Goal: Task Accomplishment & Management: Manage account settings

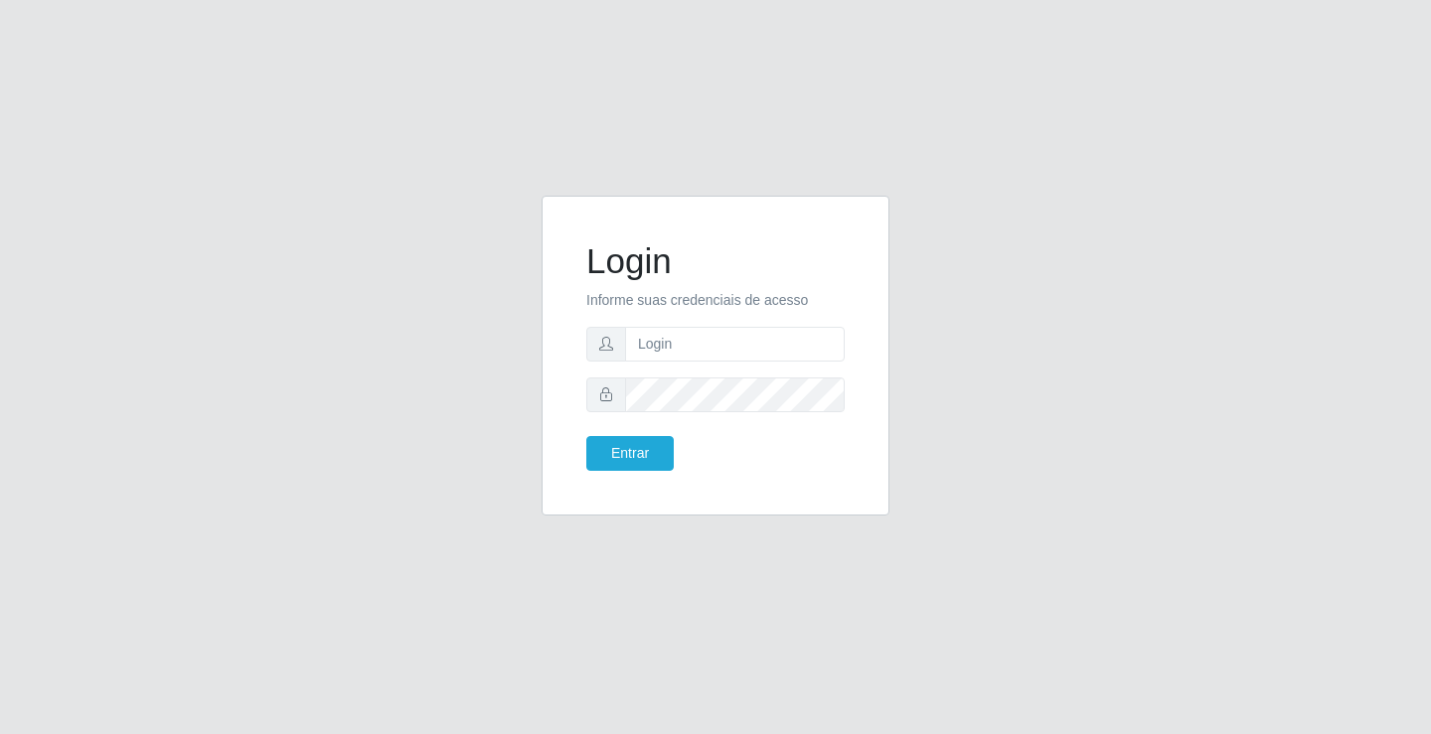
click at [632, 346] on input "text" at bounding box center [735, 344] width 220 height 35
type input "zivaneide@ideal"
click at [629, 451] on button "Entrar" at bounding box center [629, 453] width 87 height 35
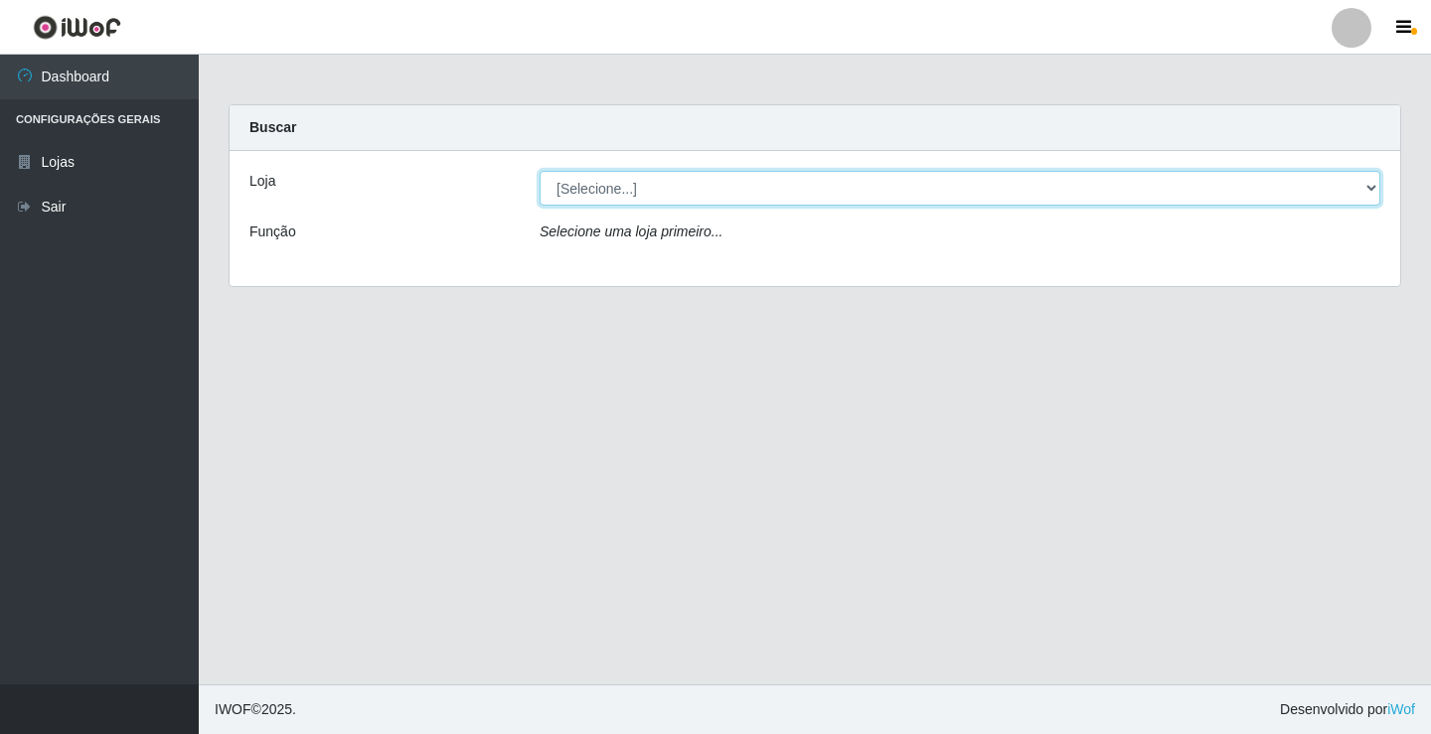
click at [1369, 194] on select "[Selecione...] Ideal - Conceição" at bounding box center [960, 188] width 841 height 35
select select "231"
click at [540, 171] on select "[Selecione...] Ideal - Conceição" at bounding box center [960, 188] width 841 height 35
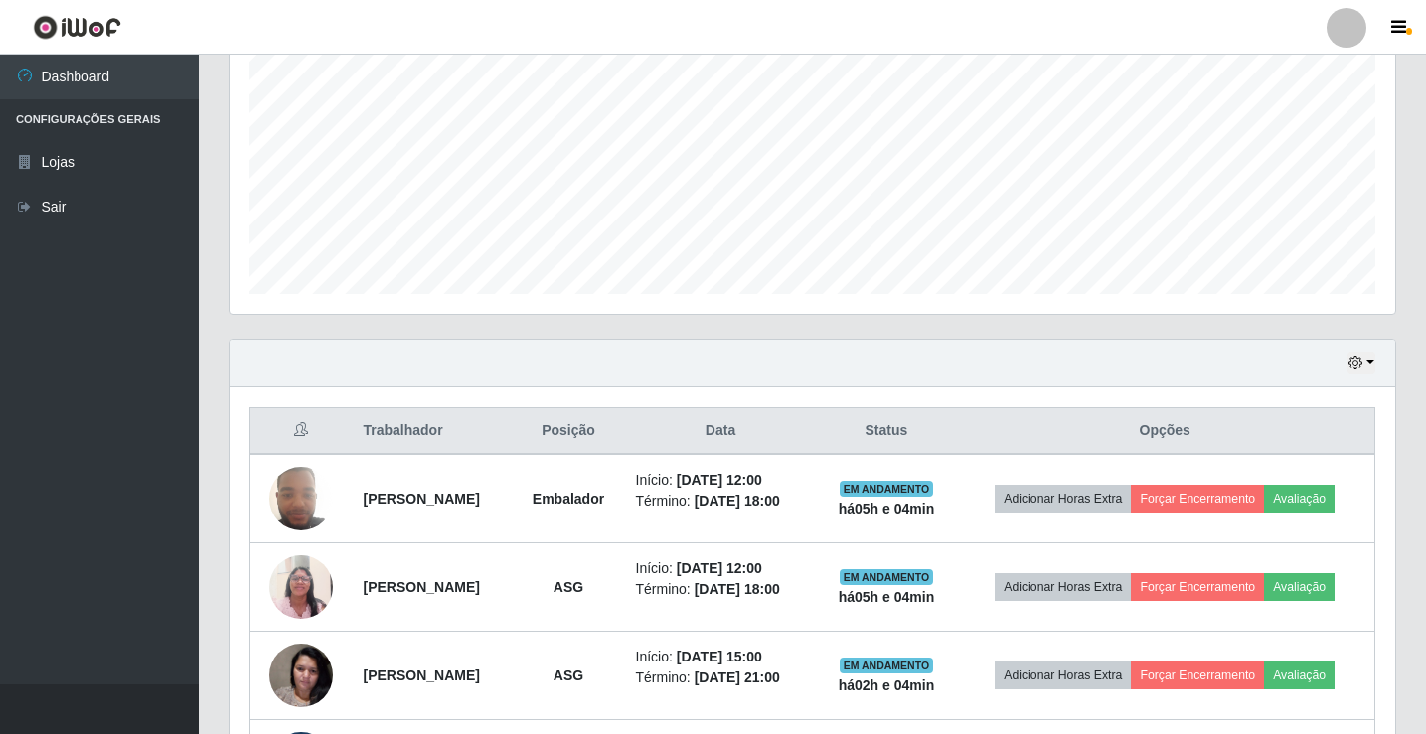
scroll to position [365, 0]
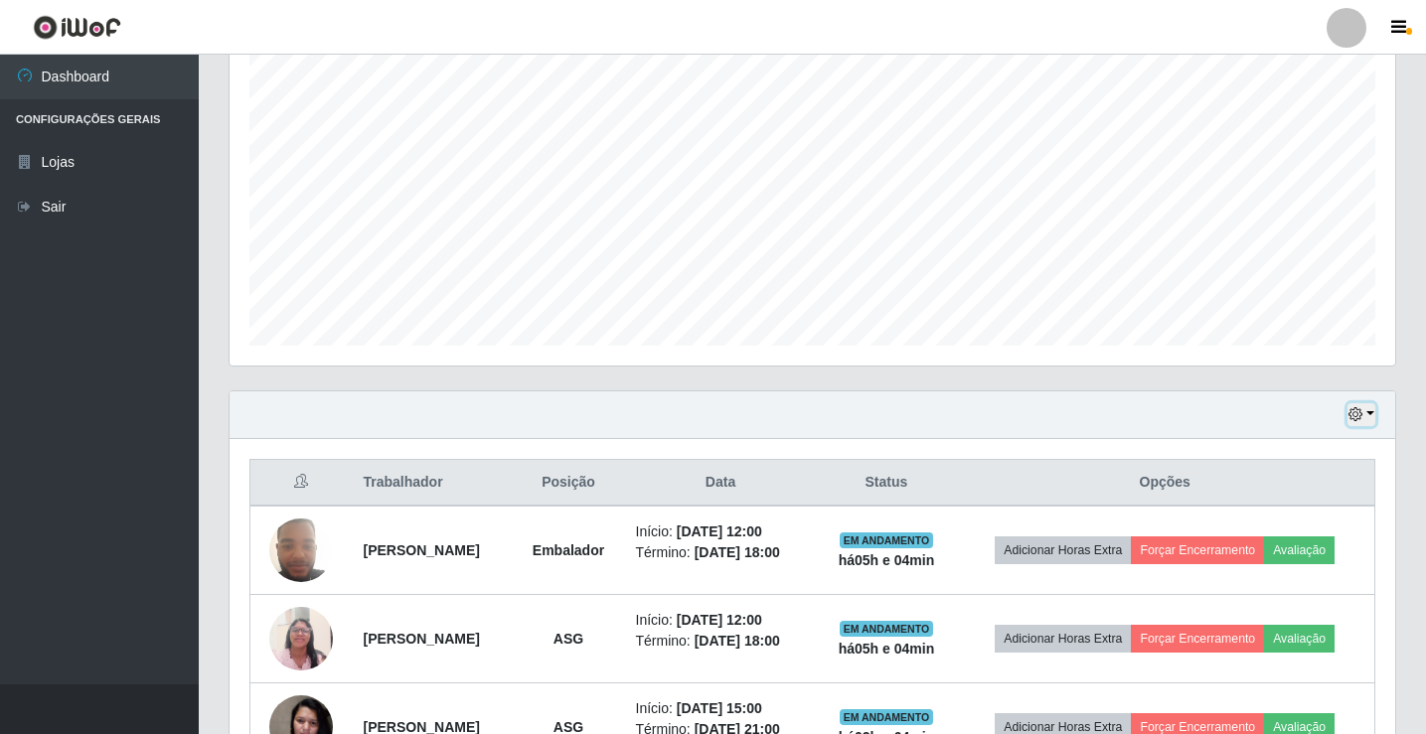
click at [1371, 420] on button "button" at bounding box center [1361, 414] width 28 height 23
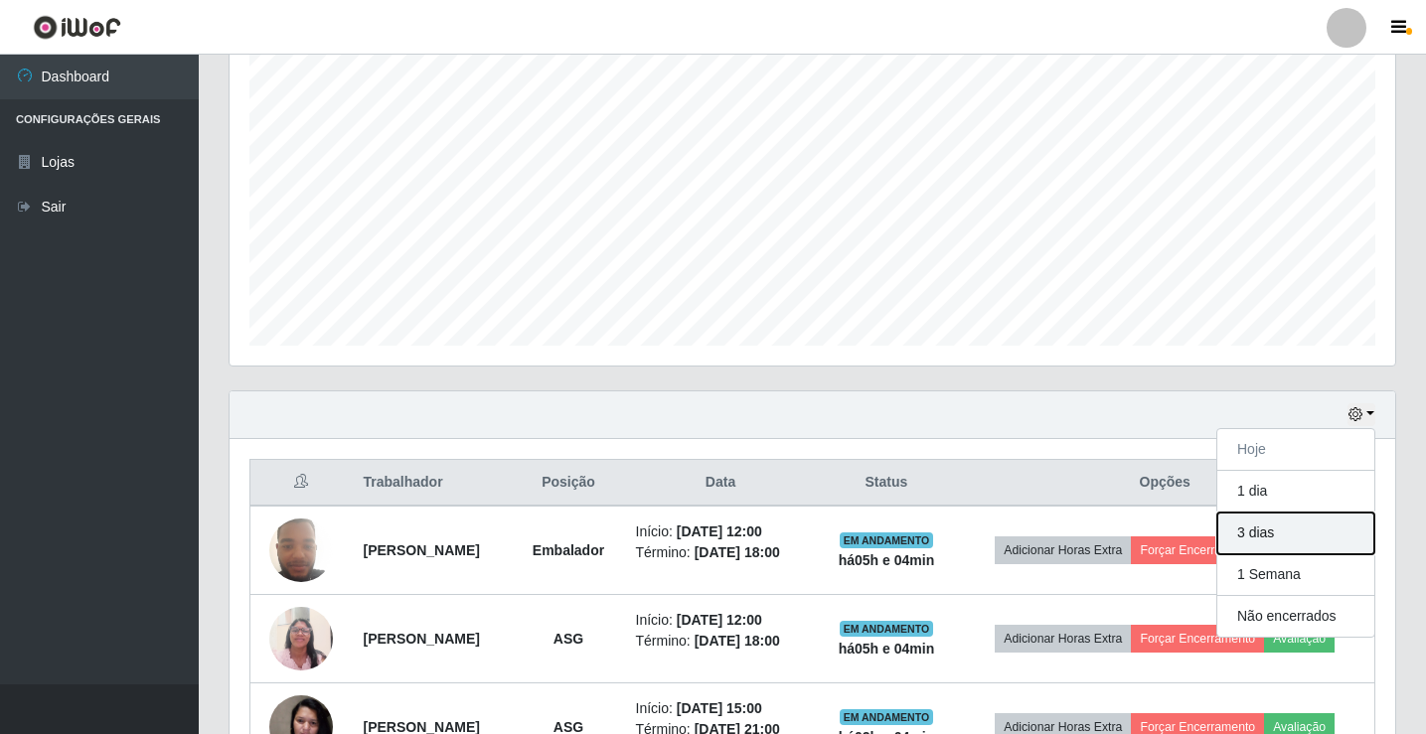
click at [1260, 535] on button "3 dias" at bounding box center [1295, 534] width 157 height 42
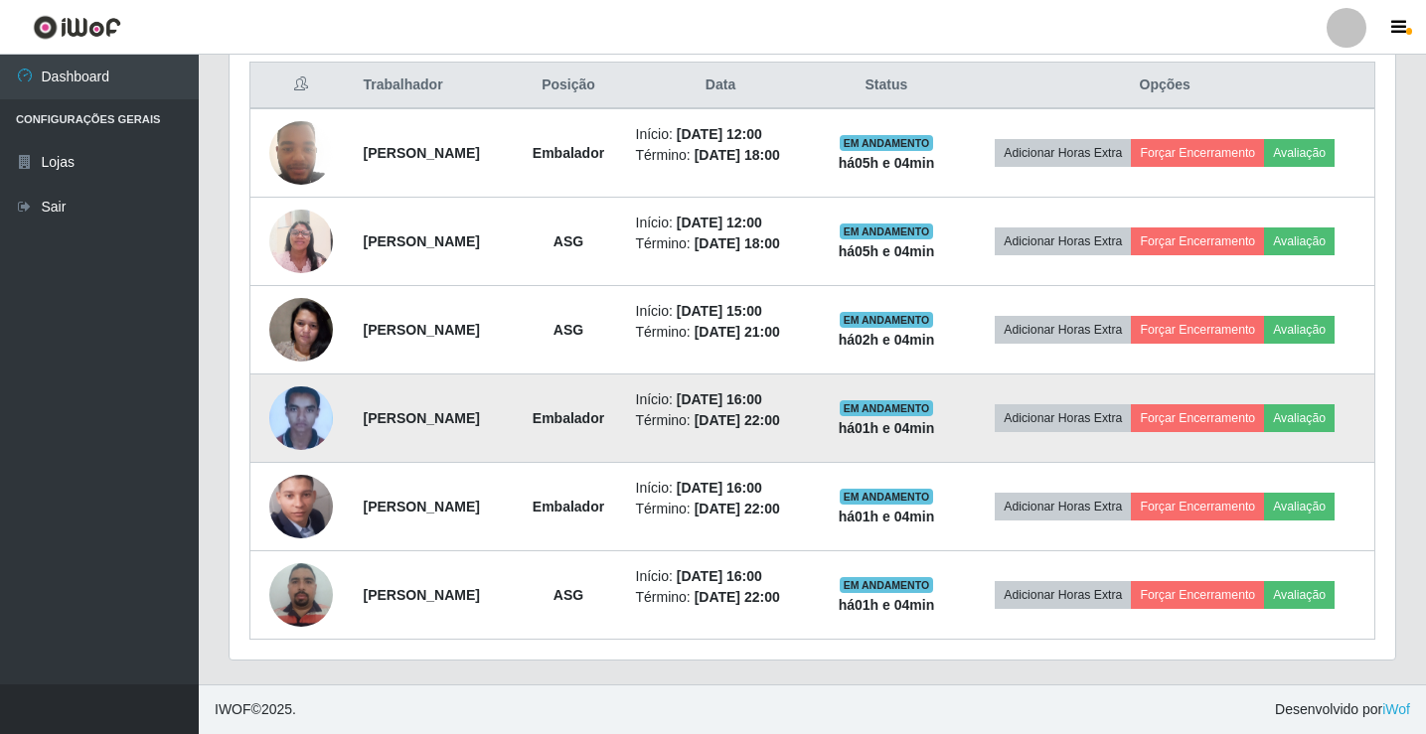
scroll to position [762, 0]
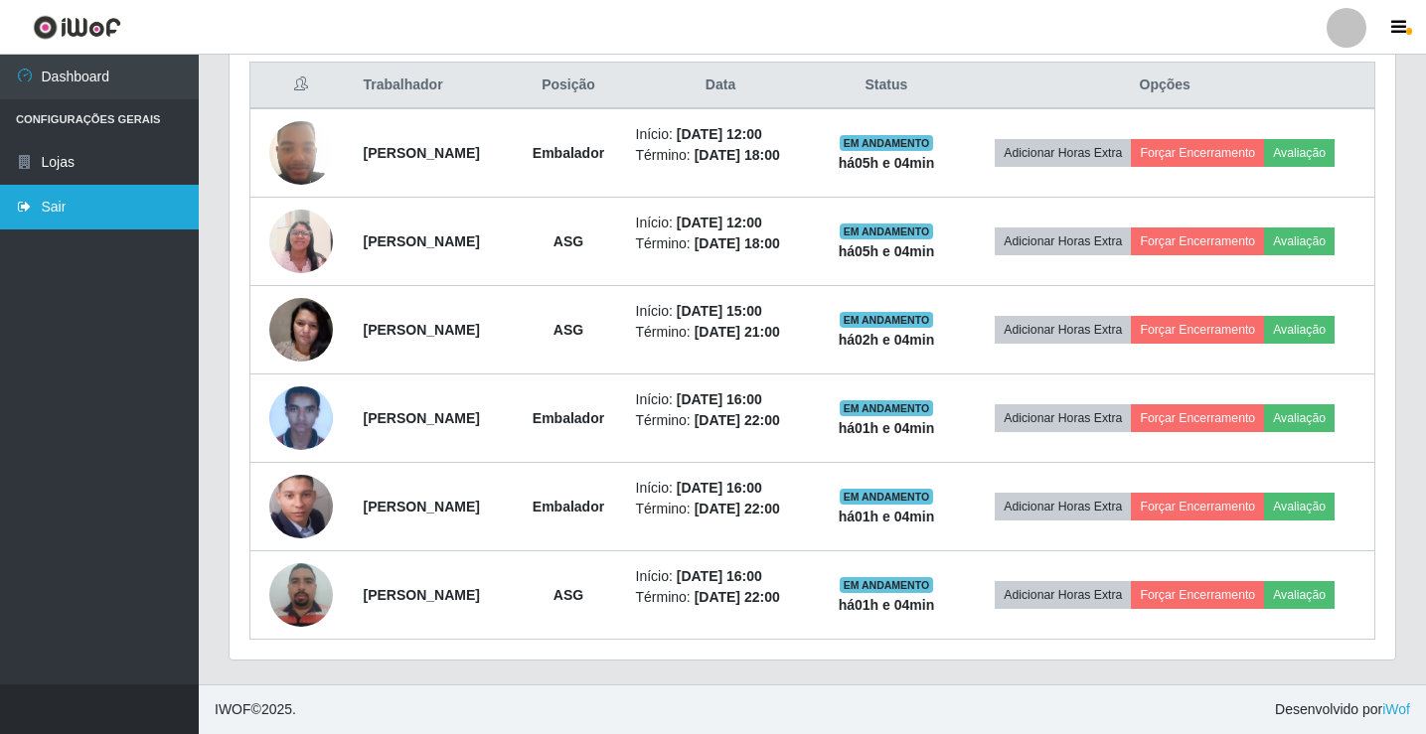
click at [60, 202] on link "Sair" at bounding box center [99, 207] width 199 height 45
